Goal: Information Seeking & Learning: Check status

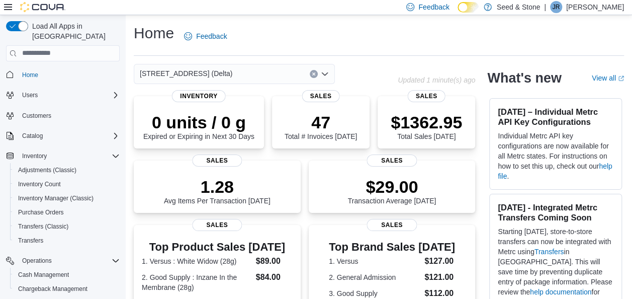
click at [573, 37] on div "Home Feedback" at bounding box center [379, 36] width 490 height 26
click at [330, 33] on div "Home Feedback" at bounding box center [379, 36] width 490 height 26
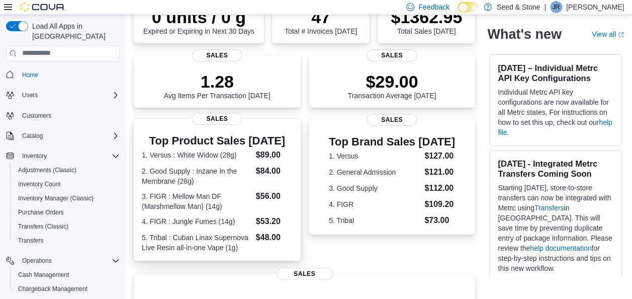
click at [220, 186] on dl "1. Versus : White Widow (28g) $89.00 2. Good Supply : Inzane In the Membrane (2…" at bounding box center [217, 201] width 151 height 104
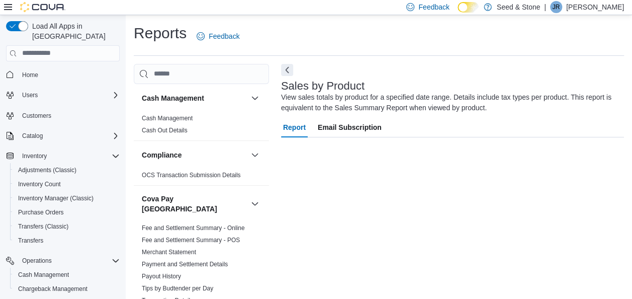
scroll to position [17, 0]
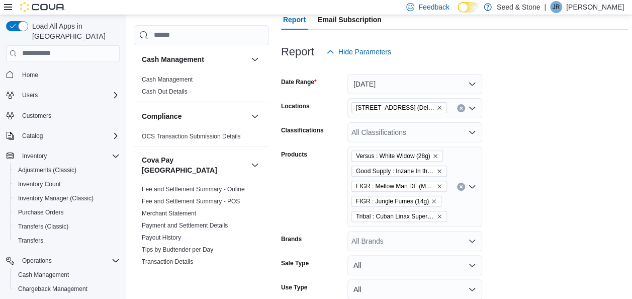
scroll to position [110, 0]
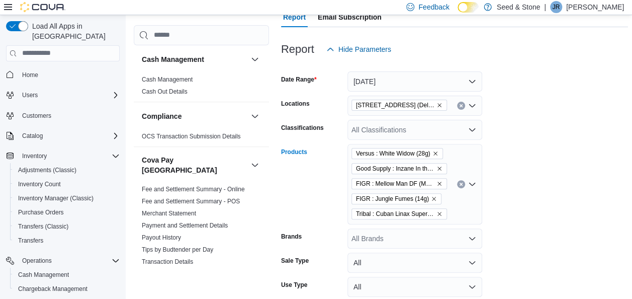
click at [463, 183] on icon "Clear input" at bounding box center [461, 184] width 4 height 4
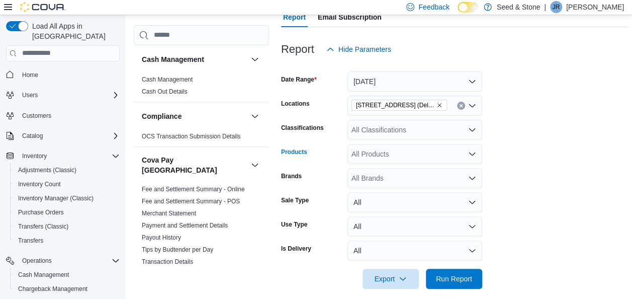
scroll to position [368, 0]
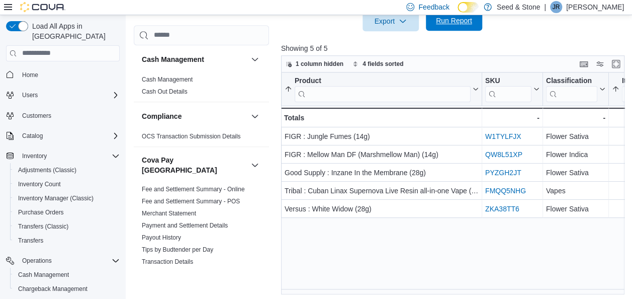
click at [445, 25] on span "Run Report" at bounding box center [454, 21] width 44 height 20
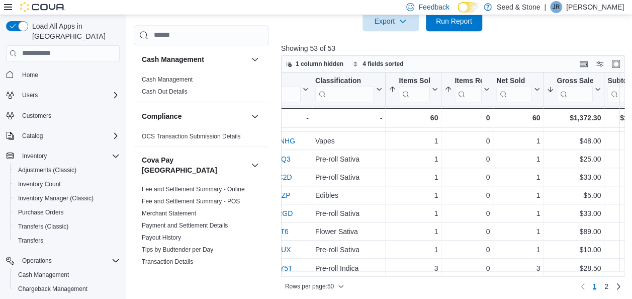
scroll to position [371, 0]
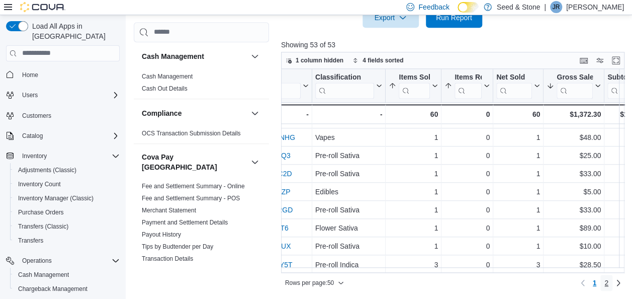
click at [609, 283] on span "2" at bounding box center [607, 283] width 4 height 10
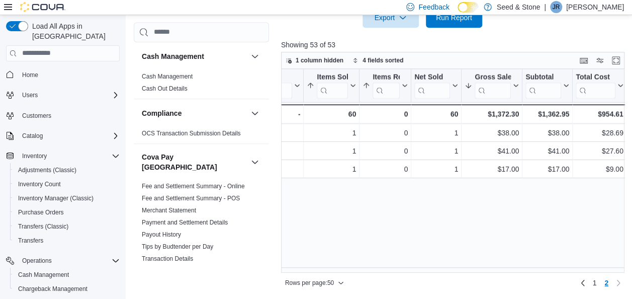
scroll to position [0, 0]
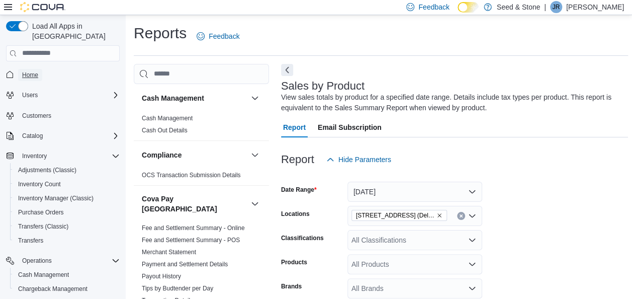
click at [30, 71] on span "Home" at bounding box center [30, 75] width 16 height 8
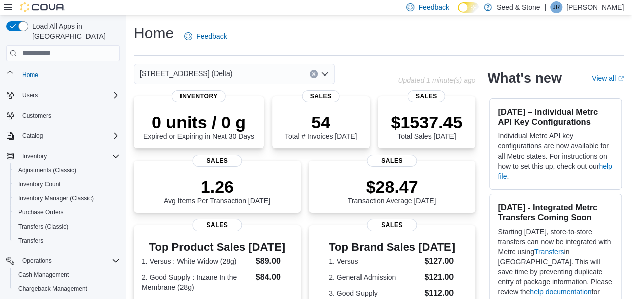
click at [245, 67] on div "[STREET_ADDRESS] (Delta)" at bounding box center [234, 74] width 201 height 20
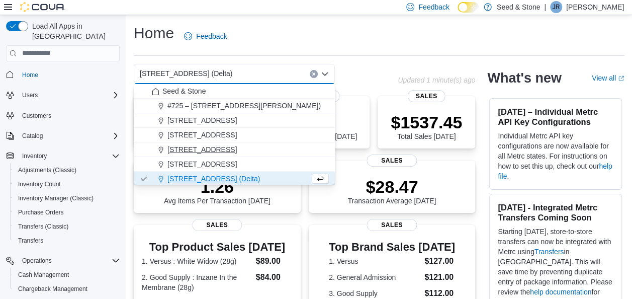
click at [237, 148] on span "512 Young Drive (Coquitlam)" at bounding box center [201, 149] width 69 height 10
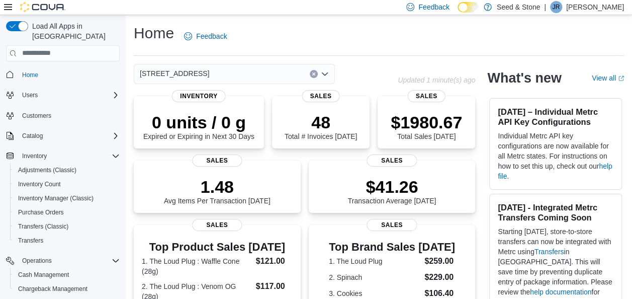
click at [263, 71] on div "512 Young Drive (Coquitlam)" at bounding box center [234, 74] width 201 height 20
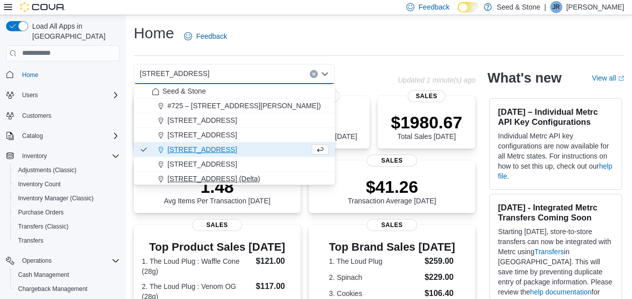
click at [224, 174] on span "[STREET_ADDRESS] (Delta)" at bounding box center [213, 179] width 93 height 10
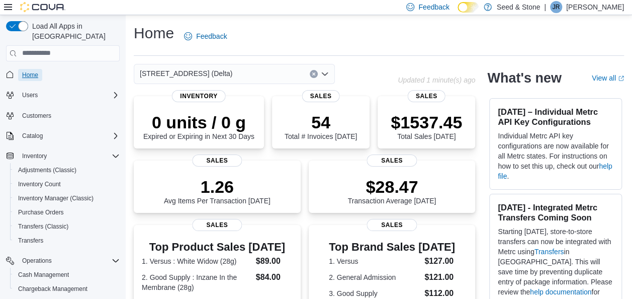
click at [34, 71] on span "Home" at bounding box center [30, 75] width 16 height 8
click at [266, 78] on div "[STREET_ADDRESS] (Delta)" at bounding box center [234, 74] width 201 height 20
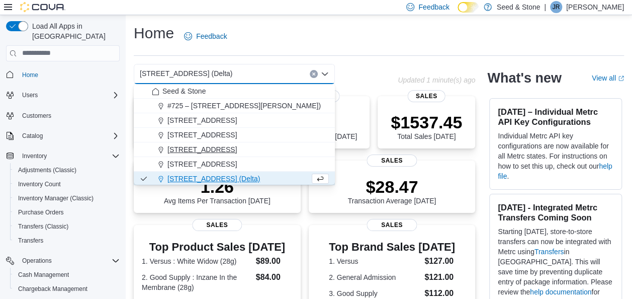
click at [233, 146] on span "512 Young Drive (Coquitlam)" at bounding box center [201, 149] width 69 height 10
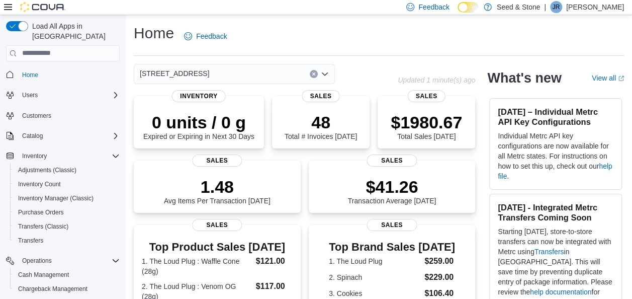
click at [238, 72] on div "512 Young Drive (Coquitlam)" at bounding box center [234, 74] width 201 height 20
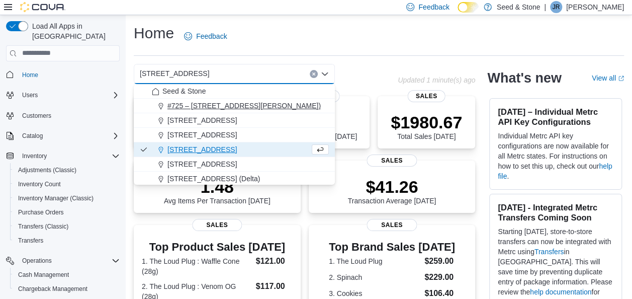
click at [266, 110] on span "#725 – 19800 Lougheed Hwy (Pitt Meadows)" at bounding box center [243, 106] width 153 height 10
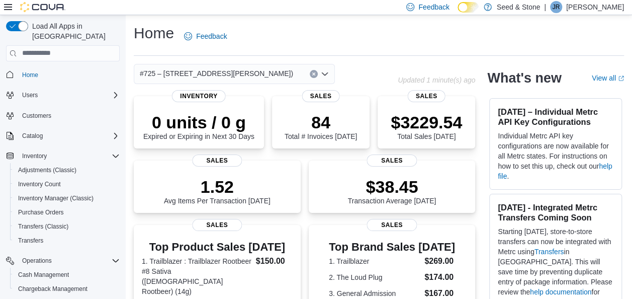
click at [252, 76] on span "#725 – 19800 Lougheed Hwy (Pitt Meadows)" at bounding box center [216, 73] width 153 height 12
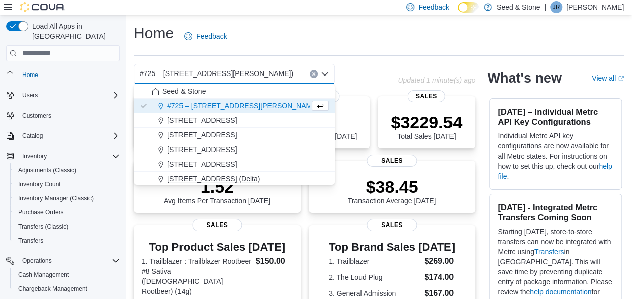
click at [216, 179] on span "[STREET_ADDRESS] (Delta)" at bounding box center [213, 179] width 93 height 10
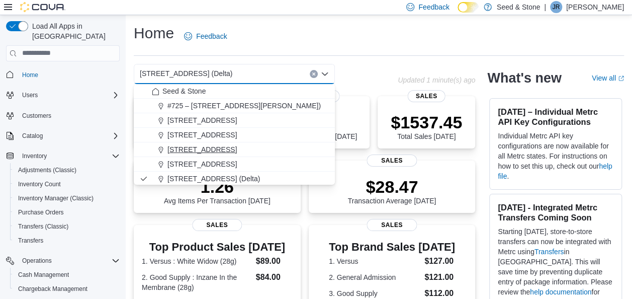
click at [237, 150] on span "[STREET_ADDRESS]" at bounding box center [201, 149] width 69 height 10
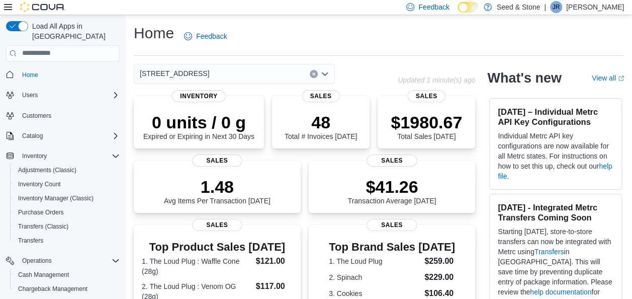
click at [242, 77] on div "[STREET_ADDRESS]" at bounding box center [234, 74] width 201 height 20
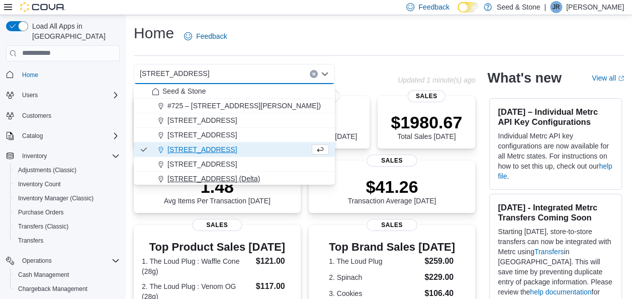
click at [227, 178] on span "[STREET_ADDRESS] (Delta)" at bounding box center [213, 179] width 93 height 10
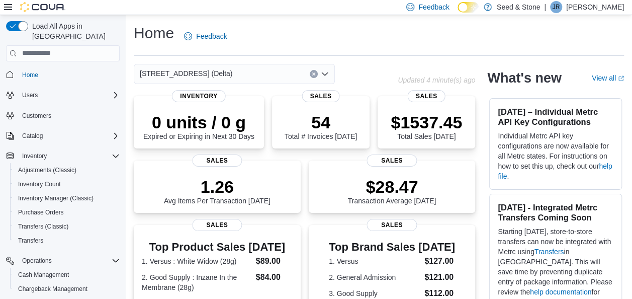
click at [248, 73] on div "[STREET_ADDRESS] (Delta)" at bounding box center [234, 74] width 201 height 20
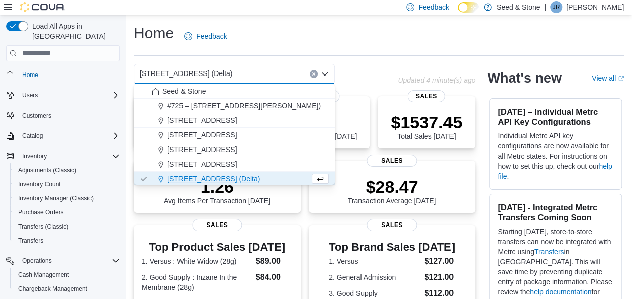
click at [249, 101] on span "#725 – 19800 Lougheed Hwy (Pitt Meadows)" at bounding box center [243, 106] width 153 height 10
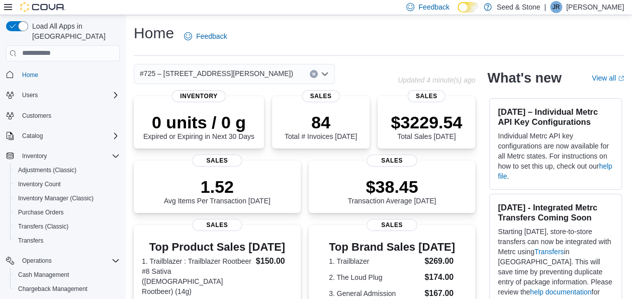
click at [251, 69] on span "#725 – 19800 Lougheed Hwy (Pitt Meadows)" at bounding box center [216, 73] width 153 height 12
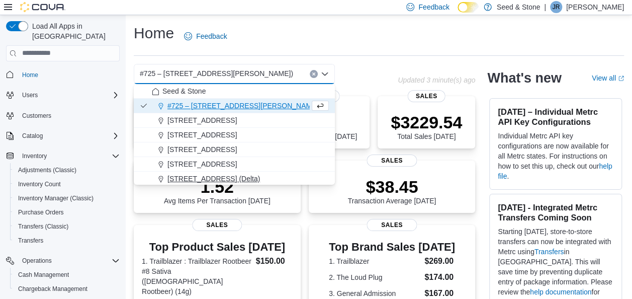
click at [230, 179] on span "[STREET_ADDRESS] (Delta)" at bounding box center [213, 179] width 93 height 10
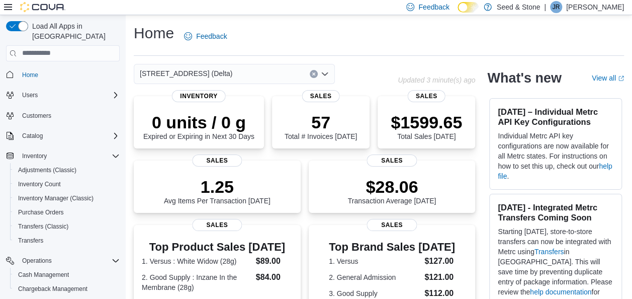
click at [249, 74] on div "[STREET_ADDRESS] (Delta)" at bounding box center [234, 74] width 201 height 20
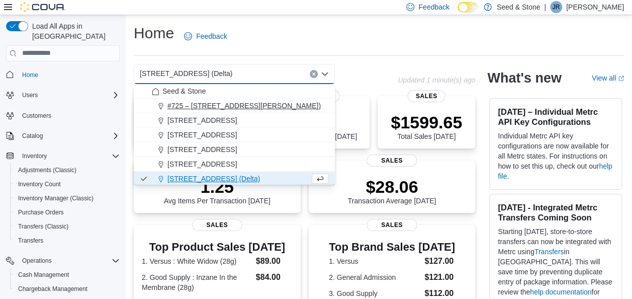
click at [273, 110] on span "#725 – 19800 Lougheed Hwy (Pitt Meadows)" at bounding box center [243, 106] width 153 height 10
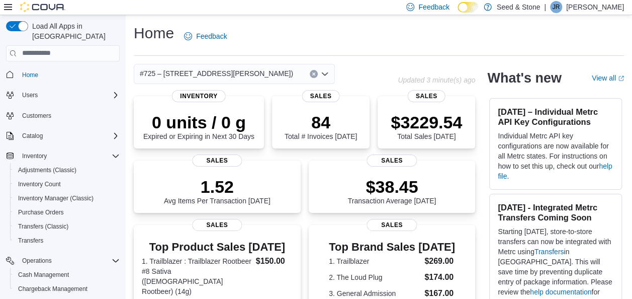
click at [246, 71] on span "#725 – 19800 Lougheed Hwy (Pitt Meadows)" at bounding box center [216, 73] width 153 height 12
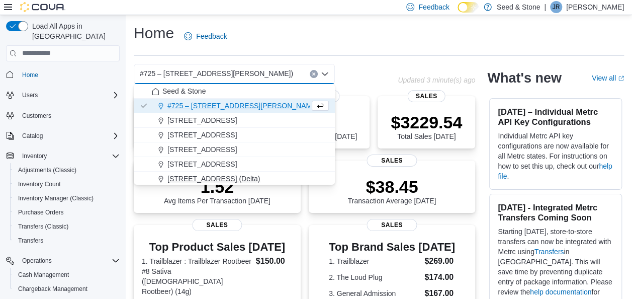
click at [230, 178] on span "[STREET_ADDRESS] (Delta)" at bounding box center [213, 179] width 93 height 10
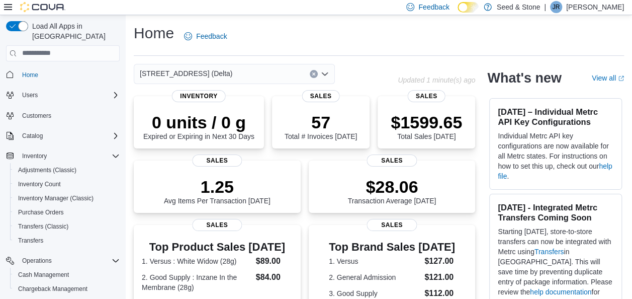
click at [263, 76] on div "[STREET_ADDRESS] (Delta)" at bounding box center [234, 74] width 201 height 20
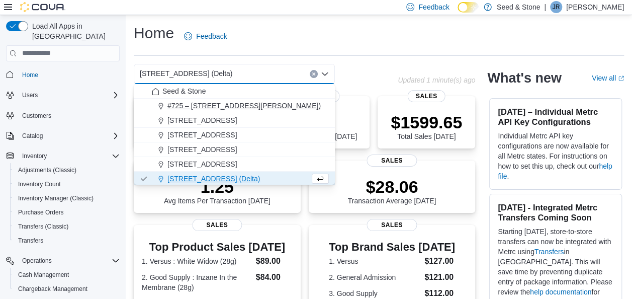
click at [249, 109] on span "#725 – 19800 Lougheed Hwy (Pitt Meadows)" at bounding box center [243, 106] width 153 height 10
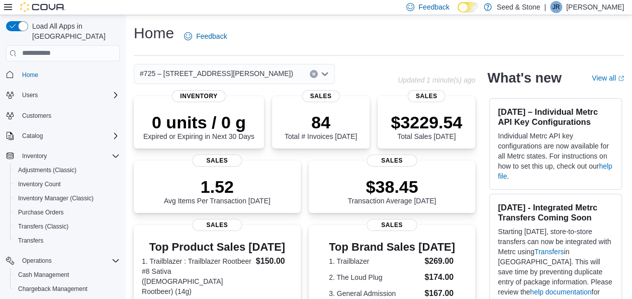
click at [258, 69] on span "#725 – 19800 Lougheed Hwy (Pitt Meadows)" at bounding box center [216, 73] width 153 height 12
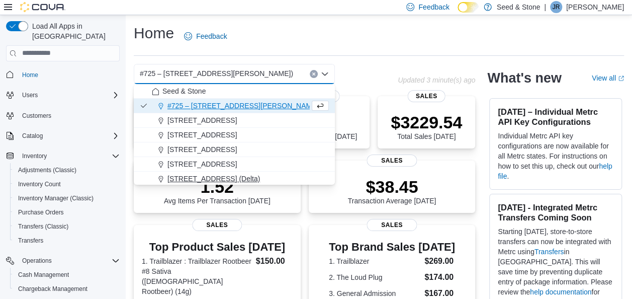
click at [228, 175] on span "[STREET_ADDRESS] (Delta)" at bounding box center [213, 179] width 93 height 10
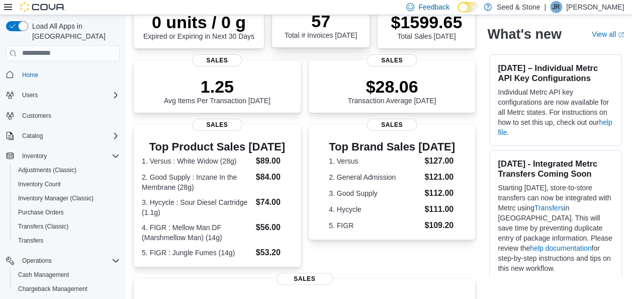
scroll to position [103, 0]
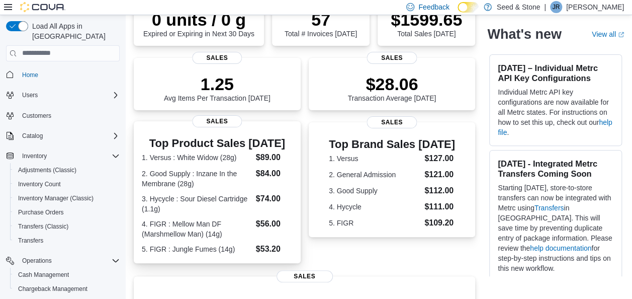
click at [220, 183] on dt "2. Good Supply : Inzane In the Membrane (28g)" at bounding box center [197, 178] width 110 height 20
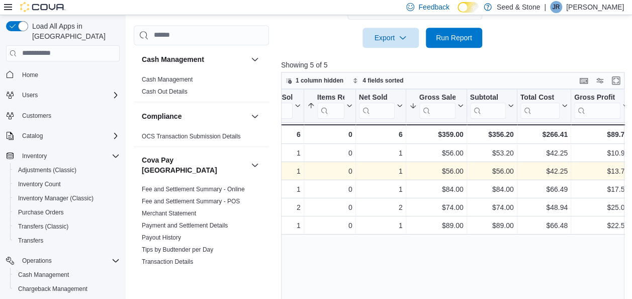
scroll to position [0, 337]
click at [30, 71] on span "Home" at bounding box center [30, 75] width 16 height 8
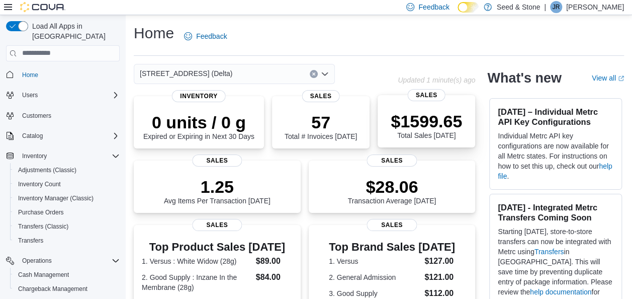
click at [396, 125] on p "$1599.65" at bounding box center [426, 121] width 71 height 20
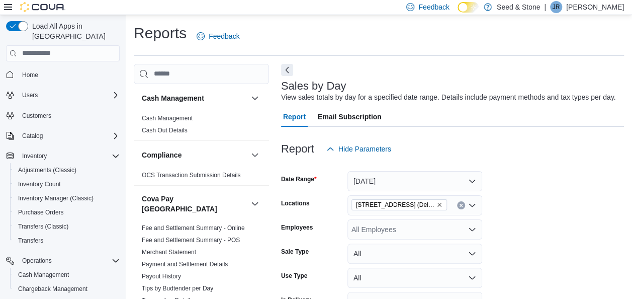
scroll to position [23, 0]
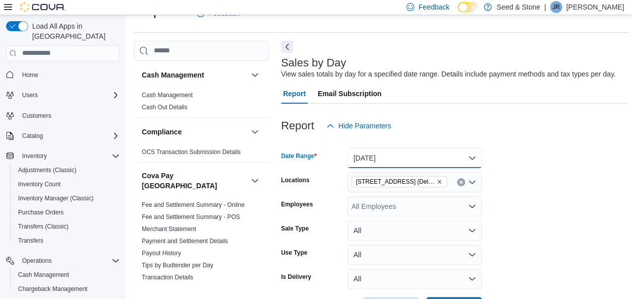
click at [400, 161] on button "[DATE]" at bounding box center [415, 158] width 135 height 20
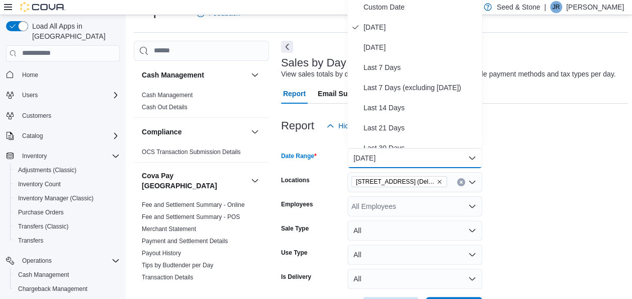
scroll to position [20, 0]
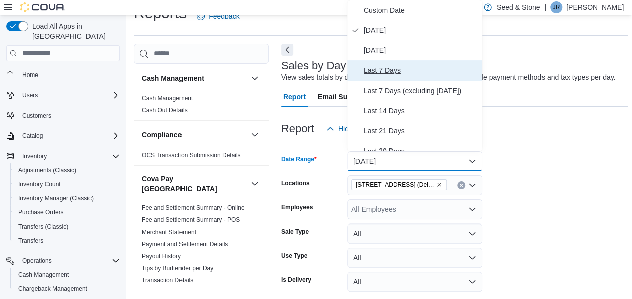
click at [402, 63] on button "Last 7 Days" at bounding box center [415, 70] width 135 height 20
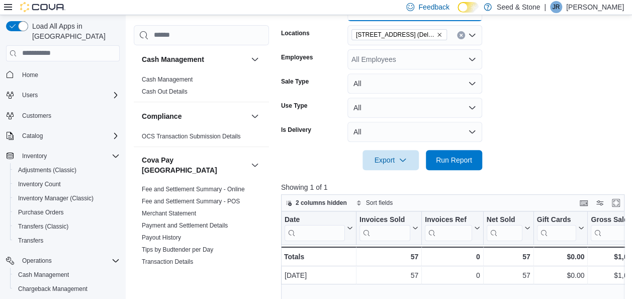
scroll to position [312, 0]
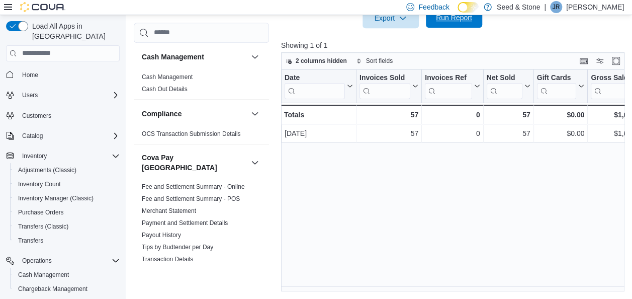
click at [458, 24] on span "Run Report" at bounding box center [454, 18] width 44 height 20
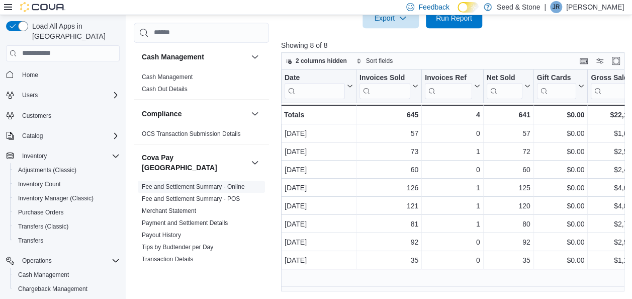
scroll to position [150, 0]
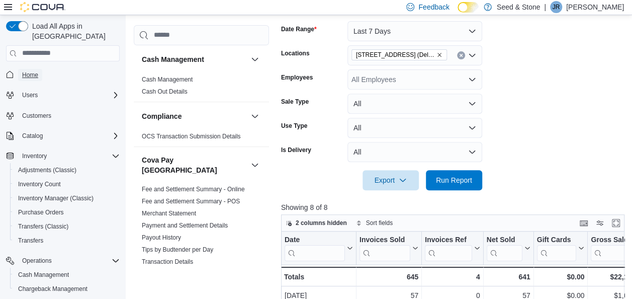
click at [28, 71] on span "Home" at bounding box center [30, 75] width 16 height 8
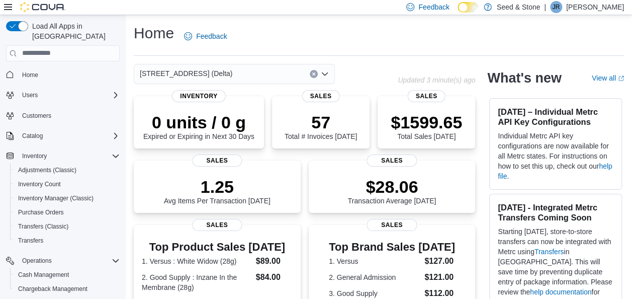
click at [608, 38] on div "Home Feedback" at bounding box center [379, 36] width 490 height 26
click at [263, 78] on div "[STREET_ADDRESS] (Delta)" at bounding box center [234, 74] width 201 height 20
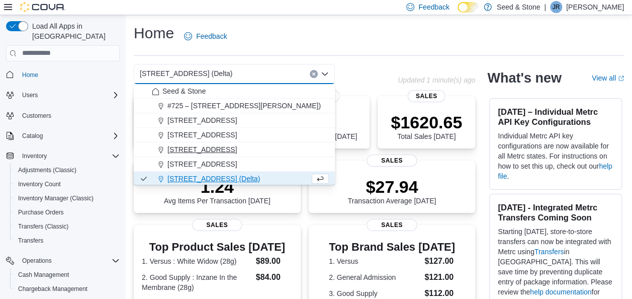
click at [233, 146] on span "[STREET_ADDRESS]" at bounding box center [201, 149] width 69 height 10
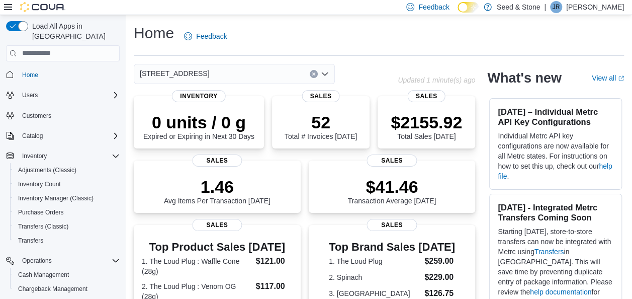
click at [265, 70] on div "[STREET_ADDRESS] (Coquitlam) Combo box. Selected. [STREET_ADDRESS]). Press Back…" at bounding box center [234, 74] width 201 height 20
click at [416, 50] on div "Home Feedback" at bounding box center [379, 39] width 490 height 33
click at [252, 67] on div "[STREET_ADDRESS]" at bounding box center [234, 74] width 201 height 20
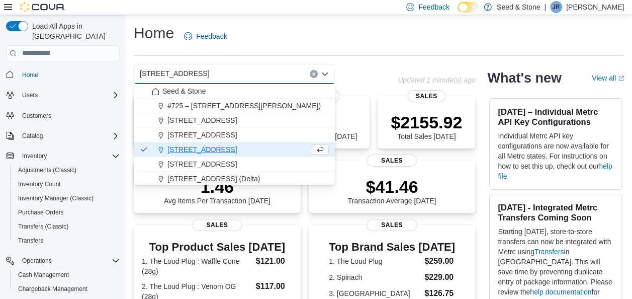
click at [221, 178] on span "[STREET_ADDRESS] (Delta)" at bounding box center [213, 179] width 93 height 10
